Goal: Navigation & Orientation: Find specific page/section

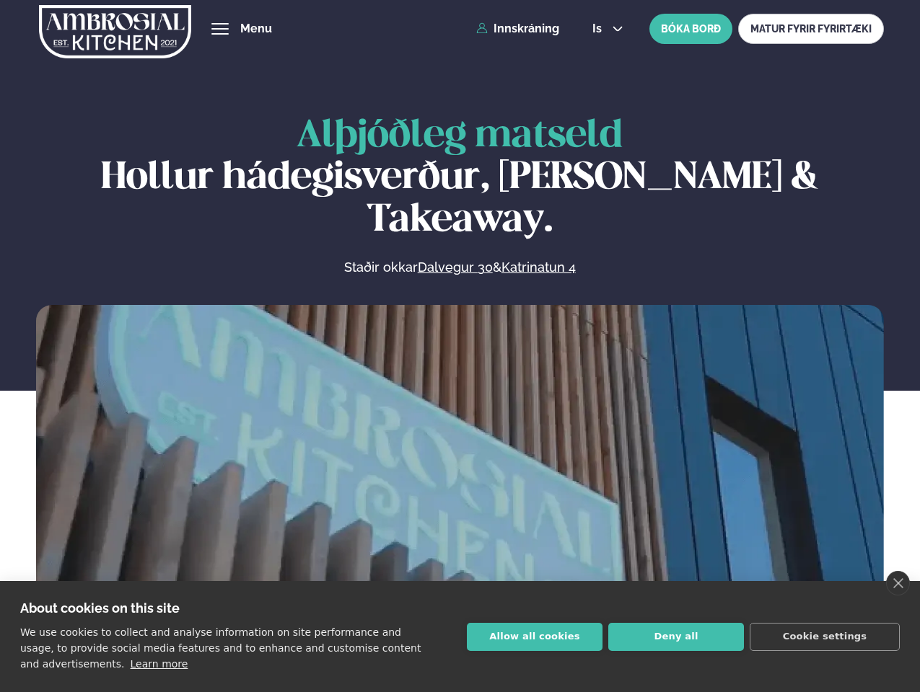
click at [897, 584] on link "close" at bounding box center [898, 583] width 24 height 25
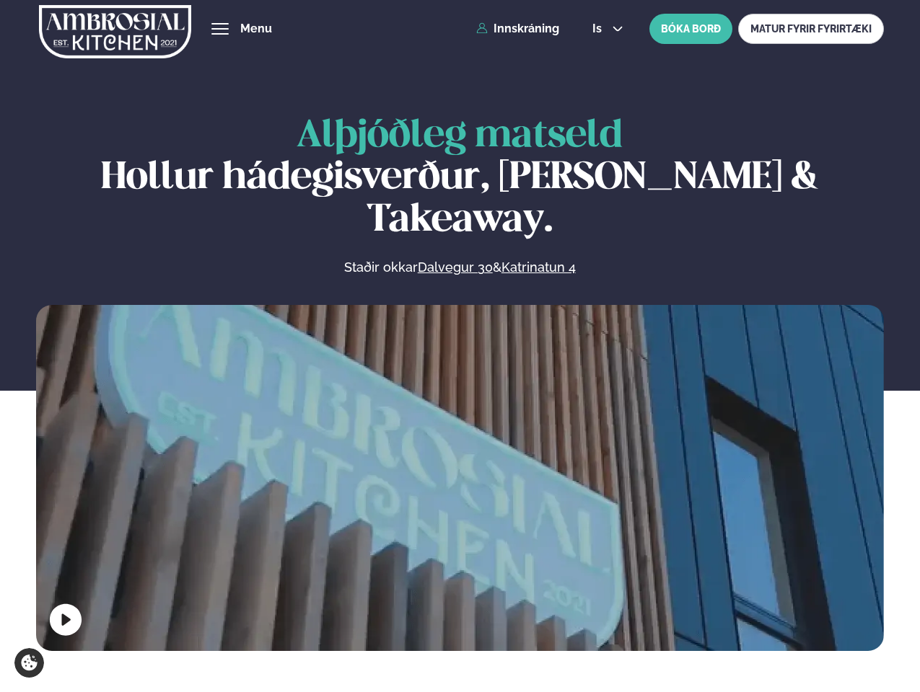
click at [220, 29] on span "hamburger" at bounding box center [220, 28] width 13 height 13
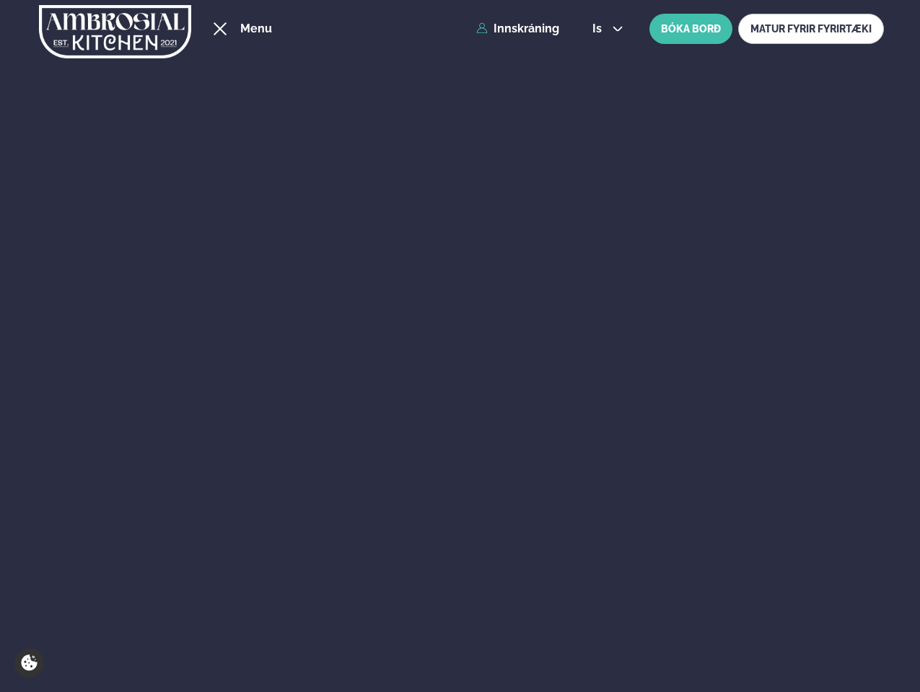
click at [606, 29] on span "is" at bounding box center [599, 29] width 14 height 12
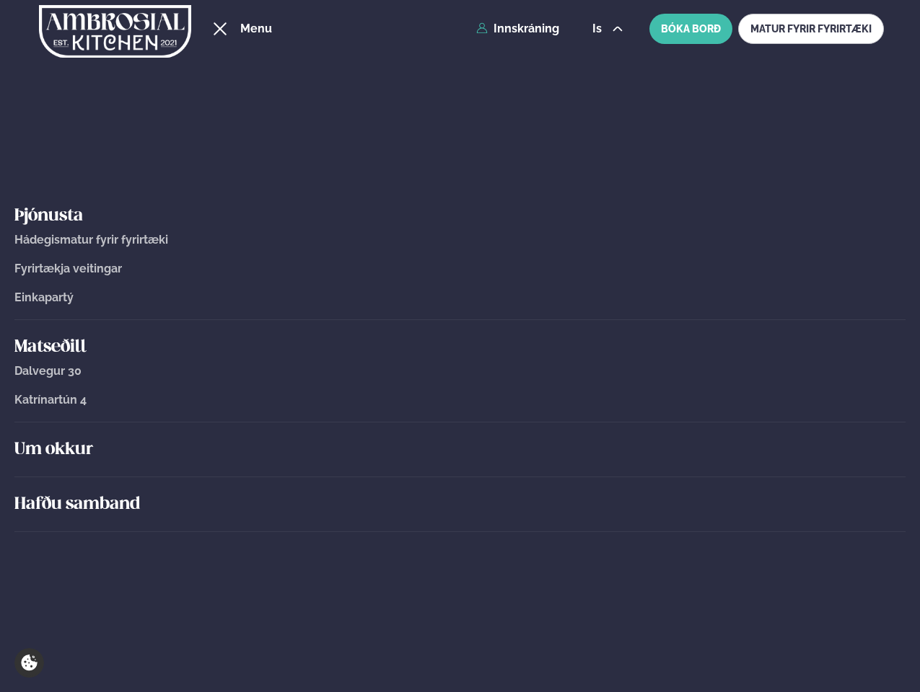
click at [459, 475] on div "Um okkur" at bounding box center [459, 450] width 891 height 55
